Goal: Task Accomplishment & Management: Complete application form

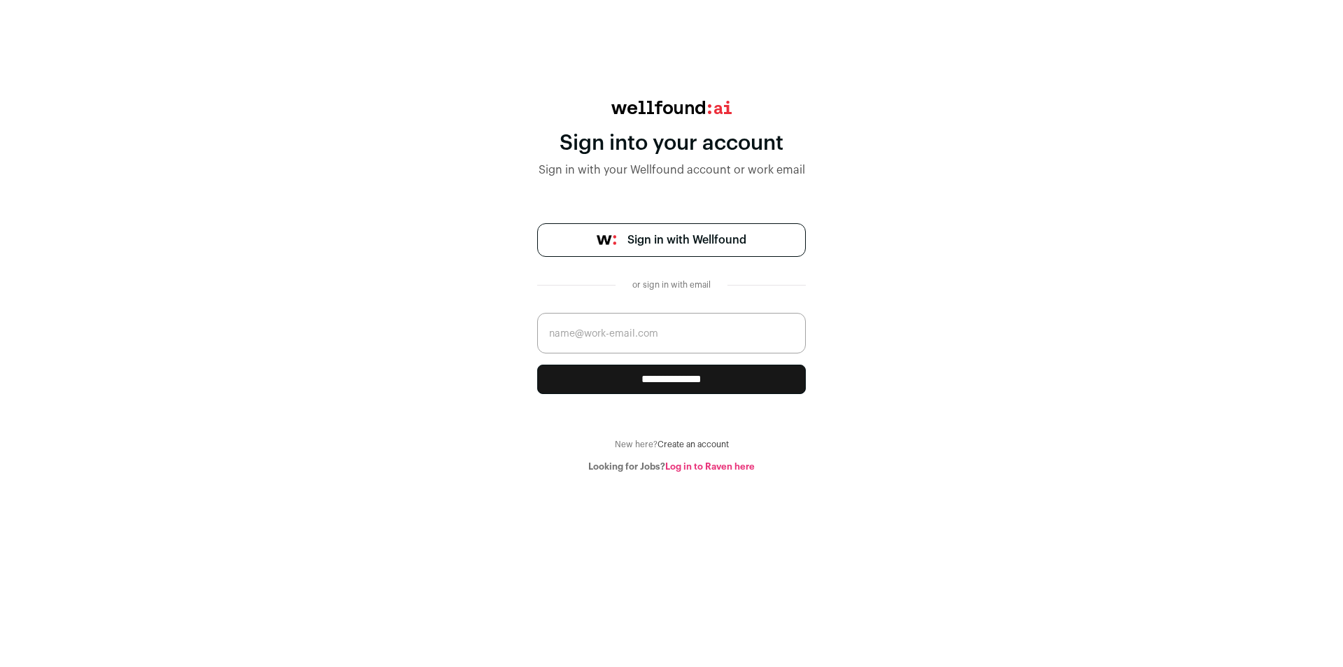
drag, startPoint x: 0, startPoint y: 0, endPoint x: 723, endPoint y: 324, distance: 791.8
click at [723, 324] on input "email" at bounding box center [671, 333] width 269 height 41
type input "527055795@qq.com"
click at [686, 384] on input "**********" at bounding box center [671, 378] width 269 height 29
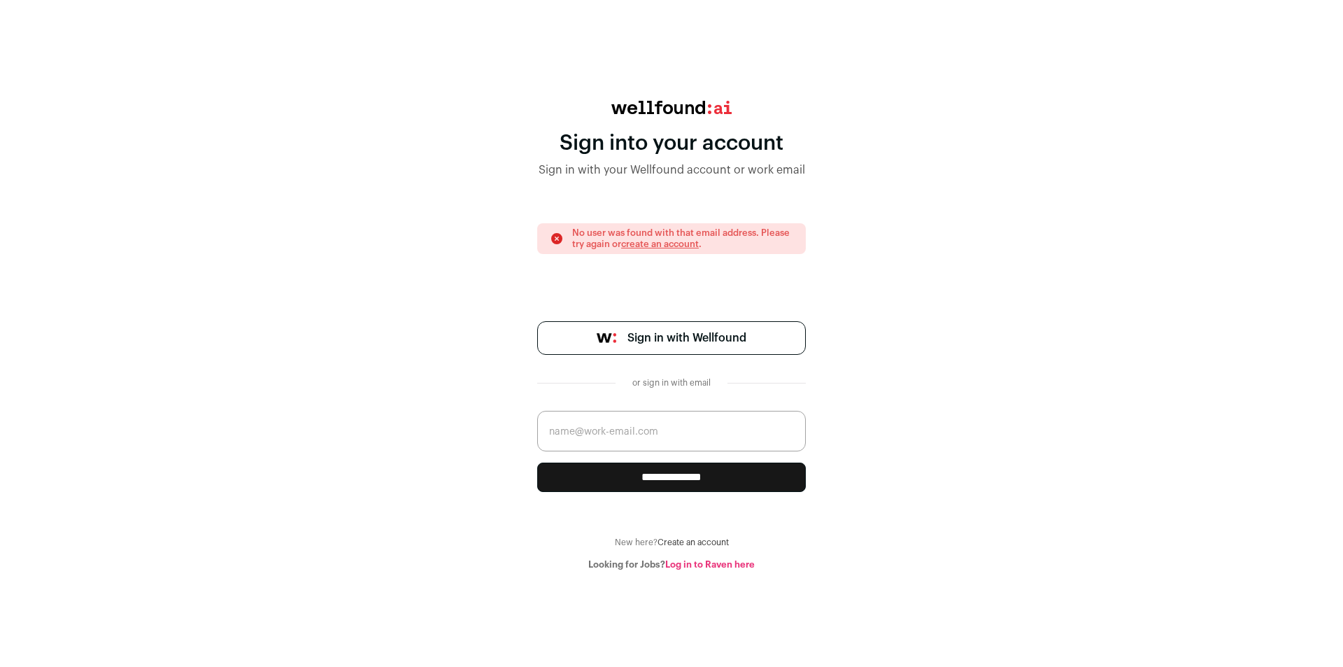
click at [699, 341] on span "Sign in with Wellfound" at bounding box center [686, 337] width 119 height 17
click at [637, 429] on input "email" at bounding box center [671, 431] width 269 height 41
type input "18676603960@163.com"
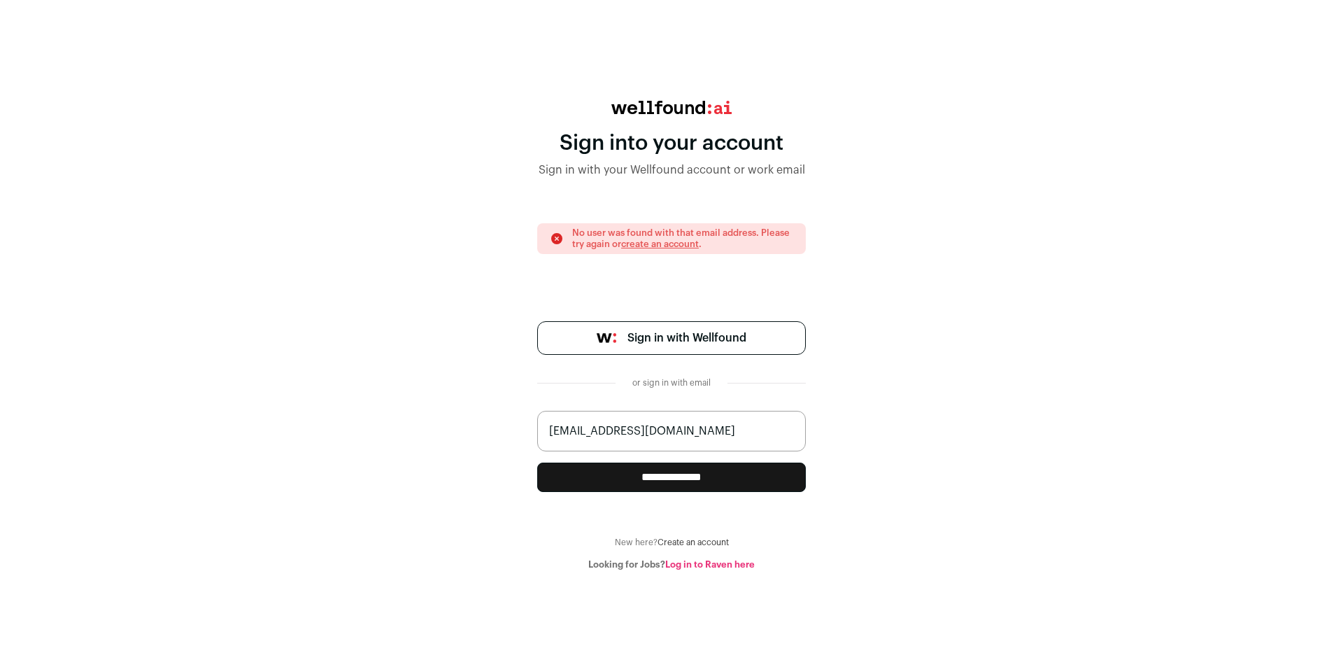
click at [666, 476] on input "**********" at bounding box center [671, 476] width 269 height 29
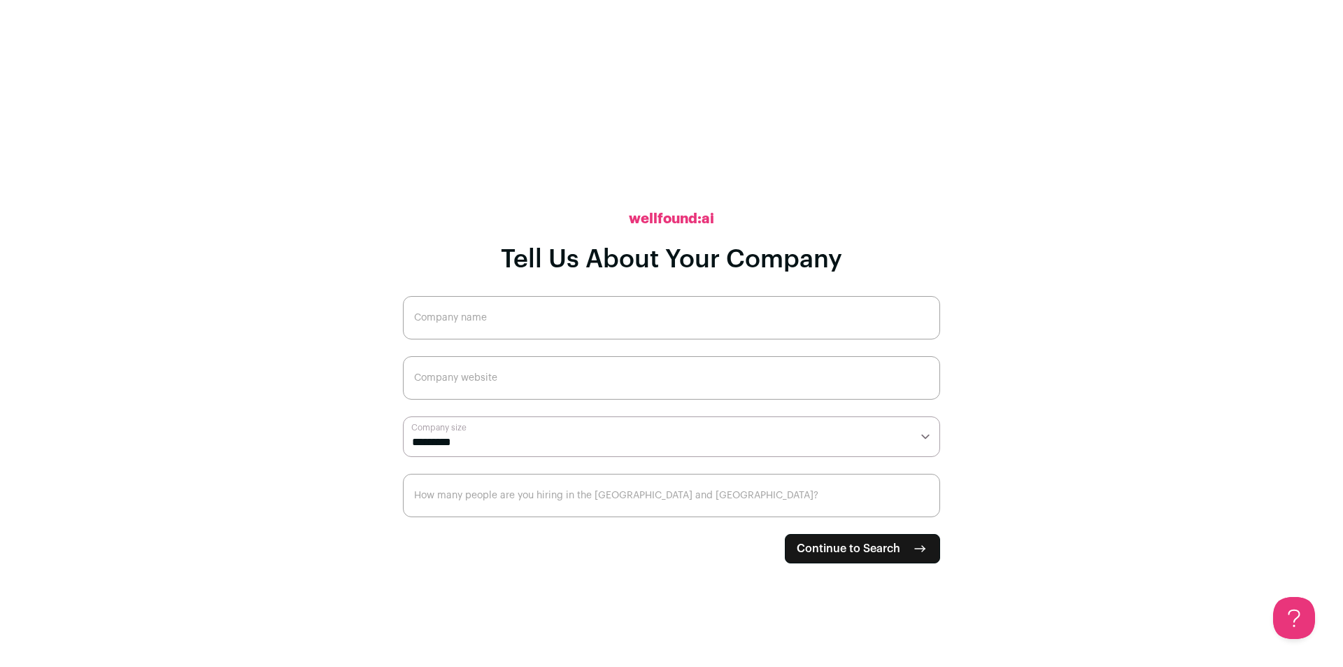
click at [669, 317] on input "Company name" at bounding box center [671, 317] width 537 height 43
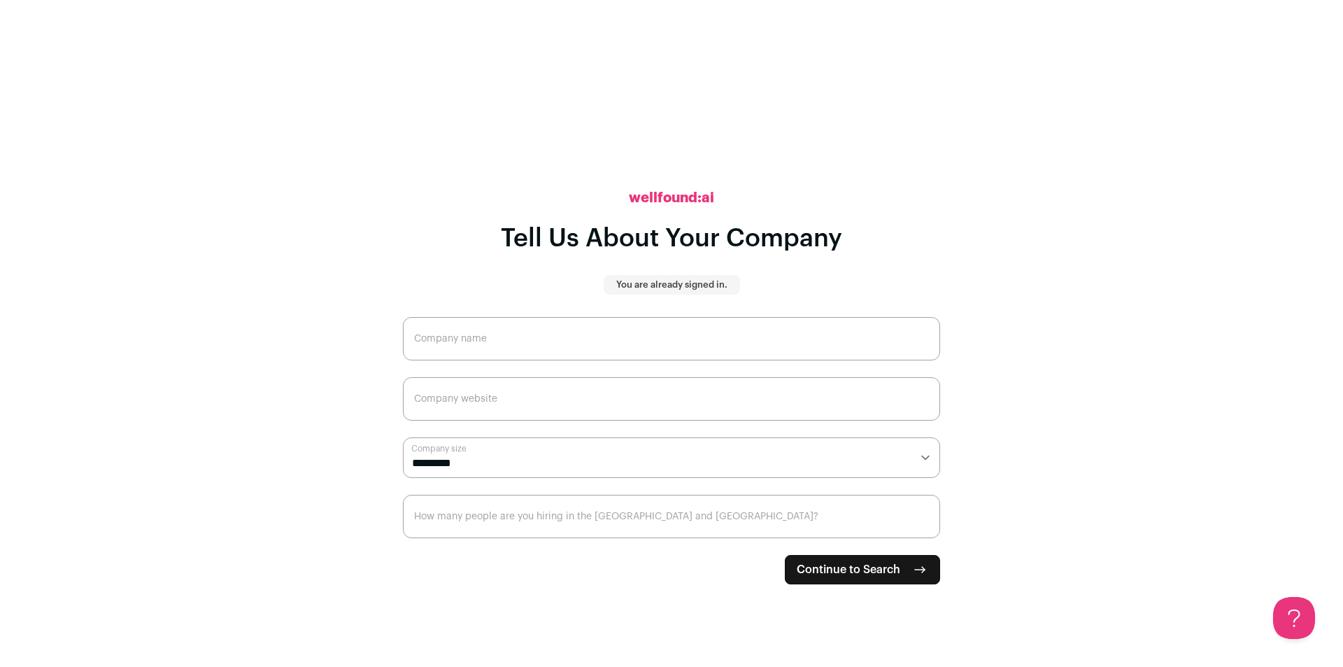
click at [604, 325] on input "Company name" at bounding box center [671, 338] width 537 height 43
click at [585, 328] on input "Company name" at bounding box center [671, 338] width 537 height 43
click at [549, 345] on input "Company name" at bounding box center [671, 338] width 537 height 43
type input "grat Energy inc"
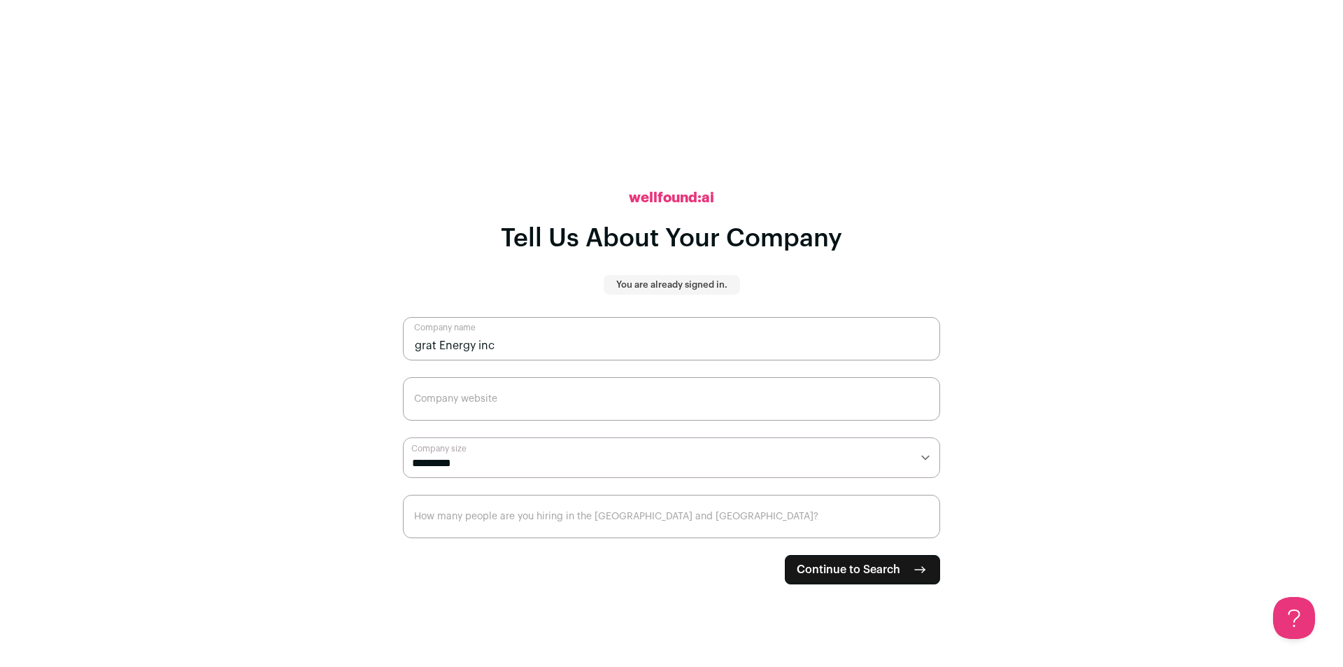
click at [539, 410] on input "Company website" at bounding box center [671, 398] width 537 height 43
click at [623, 460] on select "**********" at bounding box center [671, 457] width 537 height 41
select select "*"
click at [403, 437] on select "**********" at bounding box center [671, 457] width 537 height 41
click at [477, 398] on input "Company website" at bounding box center [671, 398] width 537 height 43
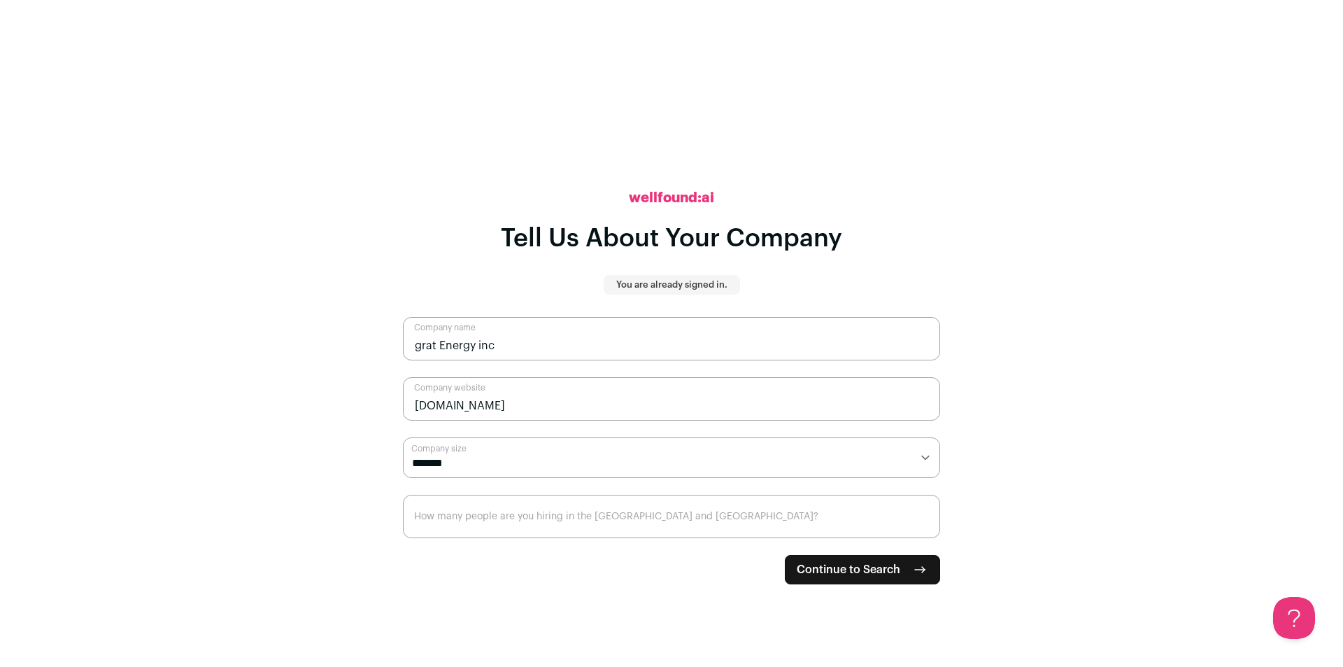
type input "gratpro.com"
click at [785, 555] on button "Continue to Search" at bounding box center [862, 569] width 155 height 29
click at [485, 529] on input "How many people are you hiring in the [GEOGRAPHIC_DATA] and [GEOGRAPHIC_DATA]?" at bounding box center [671, 516] width 537 height 43
type input "1"
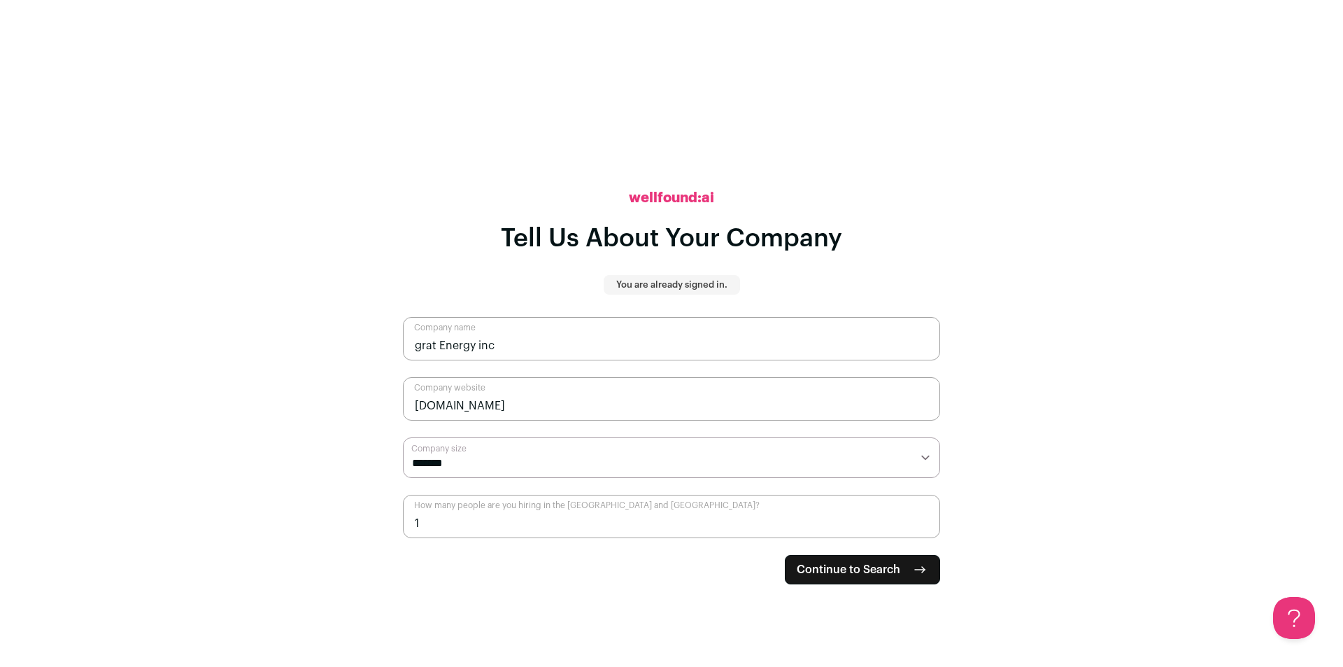
click at [816, 562] on span "Continue to Search" at bounding box center [849, 569] width 104 height 17
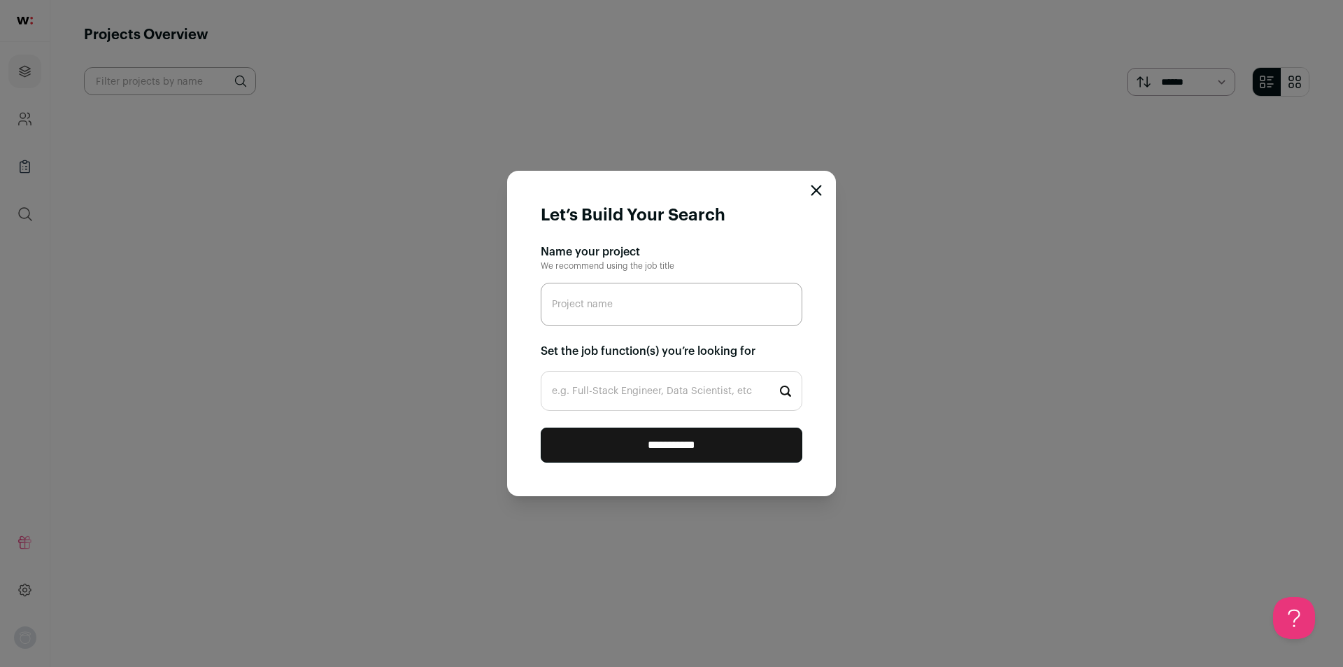
click at [814, 190] on icon "Close modal" at bounding box center [816, 190] width 9 height 9
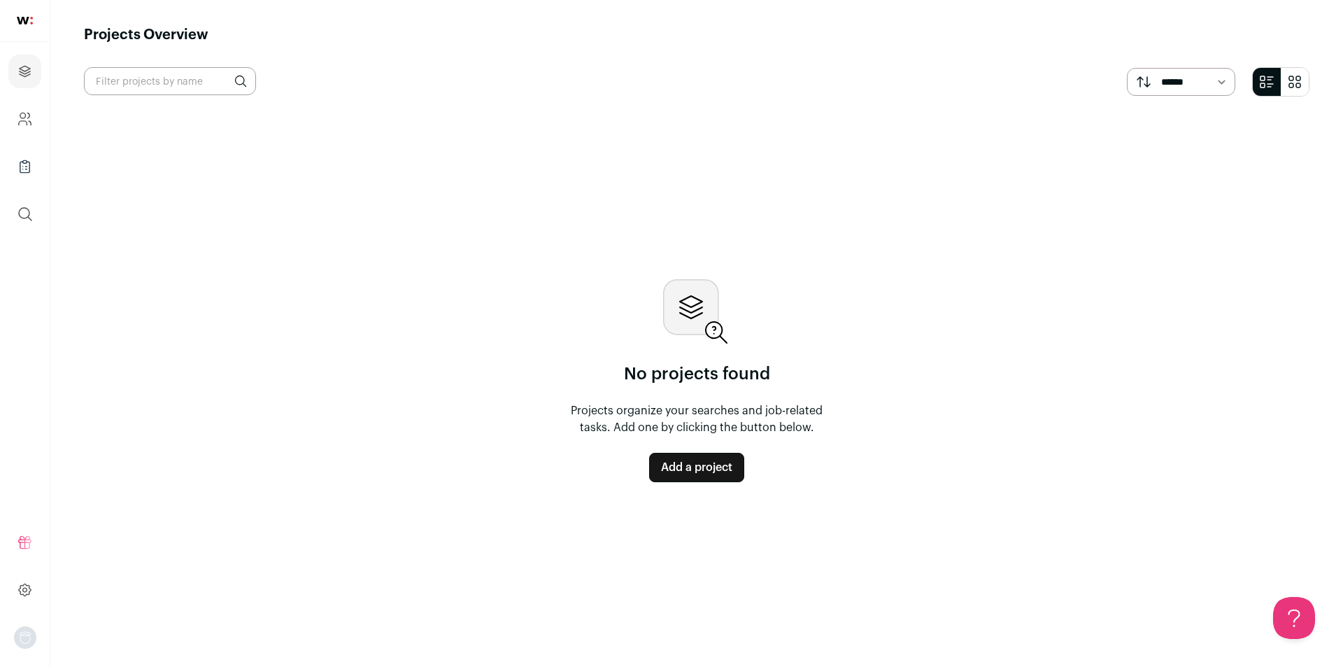
click at [25, 20] on img at bounding box center [25, 21] width 16 height 8
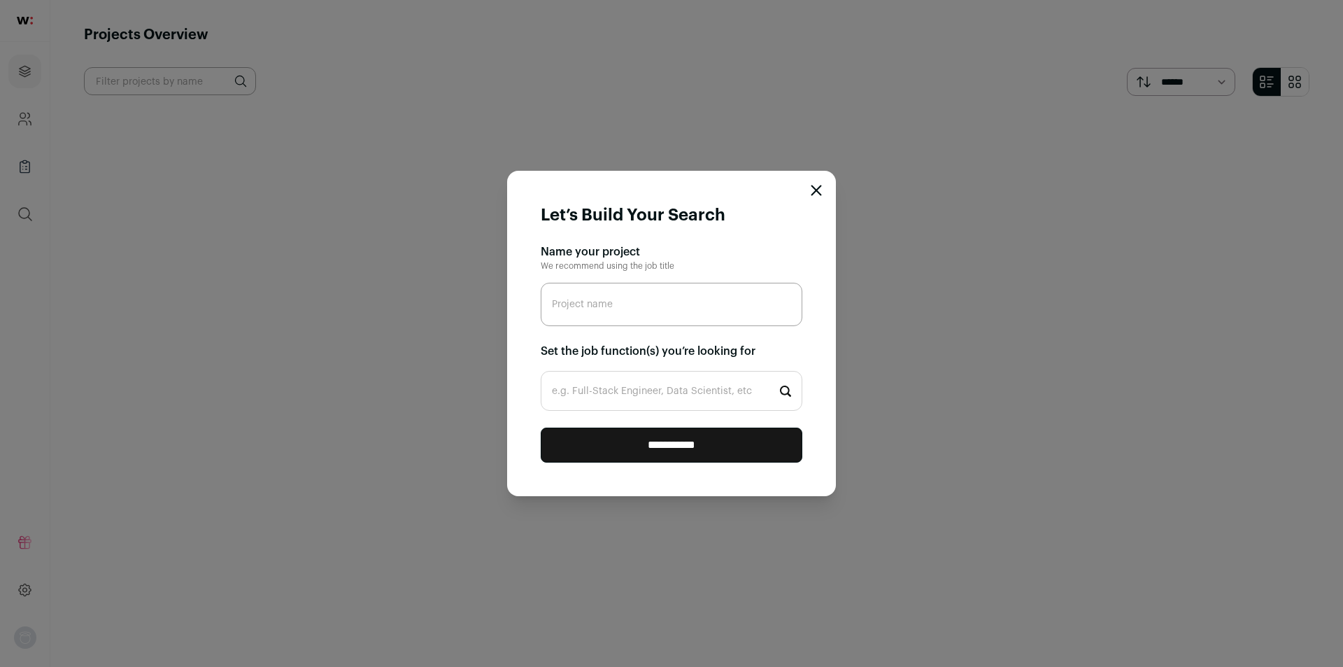
click at [818, 177] on form "**********" at bounding box center [671, 333] width 329 height 325
click at [820, 190] on icon "Close modal" at bounding box center [816, 190] width 11 height 11
